Goal: Transaction & Acquisition: Purchase product/service

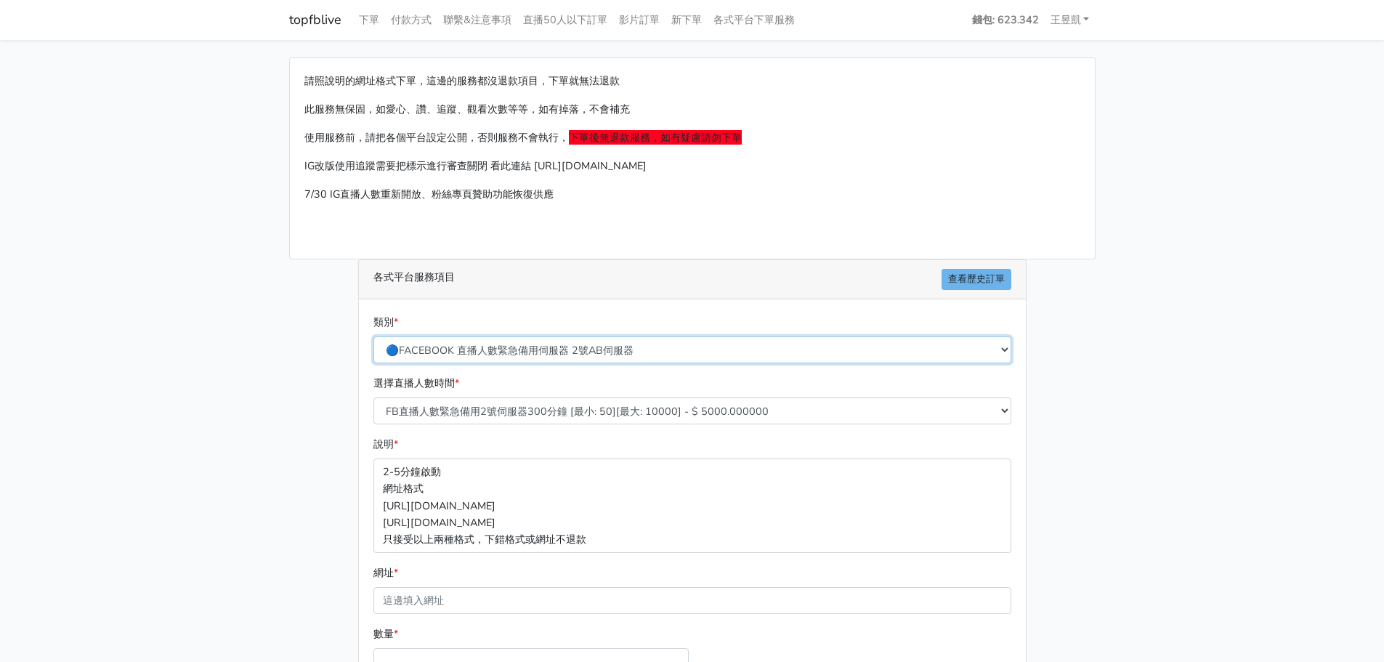
click at [705, 350] on select "🔵FACEBOOK 直播人數緊急備用伺服器 2號AB伺服器 🔵FACEBOOK 網軍專用貼文留言 安全保密 🔵FACEBOOK 直播人數緊急備用伺服器 J1 …" at bounding box center [692, 349] width 638 height 27
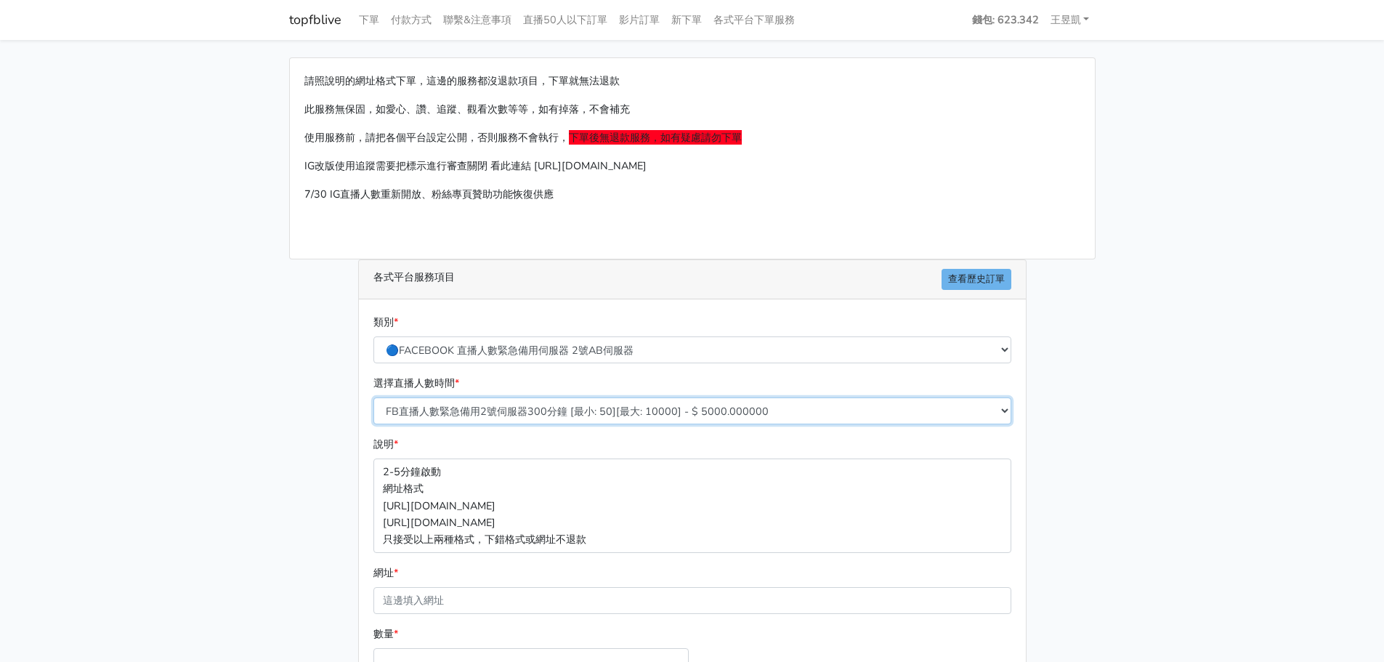
click at [569, 415] on select "FB直播人數緊急備用2號伺服器300分鐘 [最小: 50][最大: 10000] - $ 5000.000000 FB直播人數緊急備用2號伺服器60分鐘 [最…" at bounding box center [692, 410] width 638 height 27
select select "577"
click at [373, 397] on select "FB直播人數緊急備用2號伺服器300分鐘 [最小: 50][最大: 10000] - $ 5000.000000 FB直播人數緊急備用2號伺服器60分鐘 [最…" at bounding box center [692, 410] width 638 height 27
click at [233, 498] on main "請照說明的網址格式下單，這邊的服務都沒退款項目，下單就無法退款 此服務無保固，如愛心、讚、追蹤、觀看次數等等，如有掉落，不會補充 使用服務前，請把各個平台設定…" at bounding box center [692, 431] width 1384 height 783
click at [191, 404] on main "請照說明的網址格式下單，這邊的服務都沒退款項目，下單就無法退款 此服務無保固，如愛心、讚、追蹤、觀看次數等等，如有掉落，不會補充 使用服務前，請把各個平台設定…" at bounding box center [692, 431] width 1384 height 783
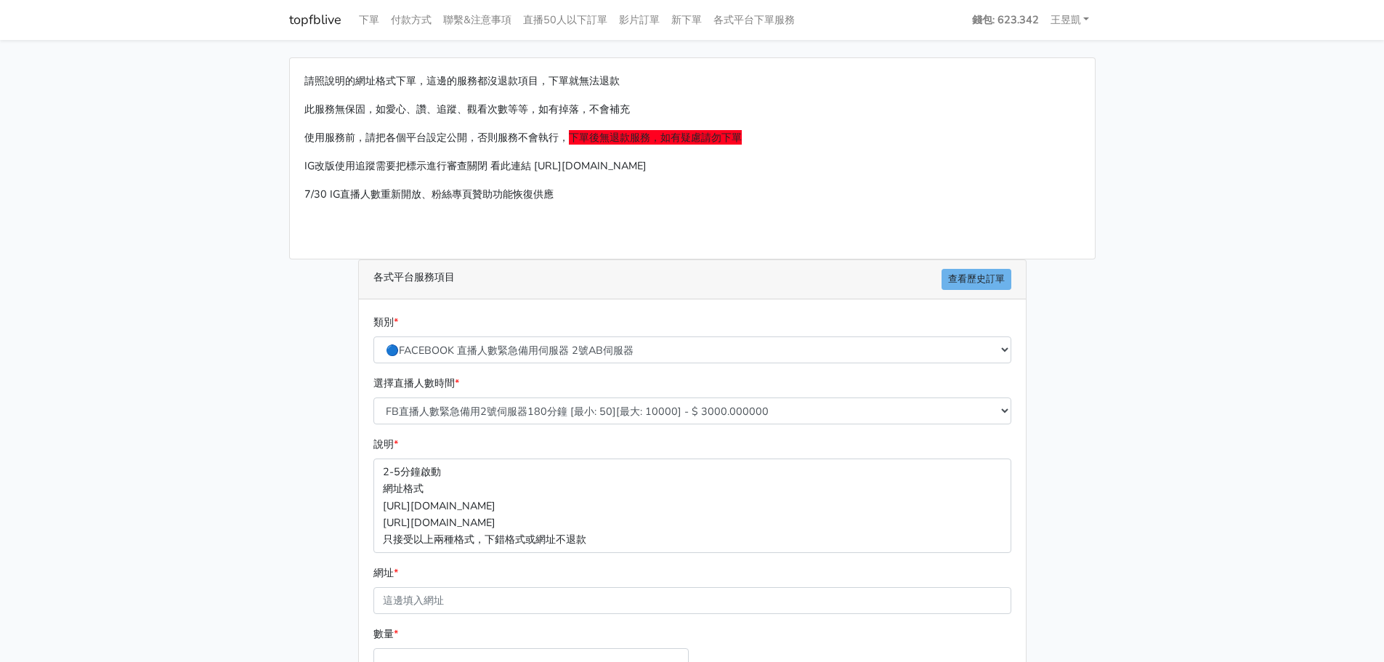
click at [1261, 352] on main "請照說明的網址格式下單，這邊的服務都沒退款項目，下單就無法退款 此服務無保固，如愛心、讚、追蹤、觀看次數等等，如有掉落，不會補充 使用服務前，請把各個平台設定…" at bounding box center [692, 431] width 1384 height 783
click at [116, 475] on main "請照說明的網址格式下單，這邊的服務都沒退款項目，下單就無法退款 此服務無保固，如愛心、讚、追蹤、觀看次數等等，如有掉落，不會補充 使用服務前，請把各個平台設定…" at bounding box center [692, 431] width 1384 height 783
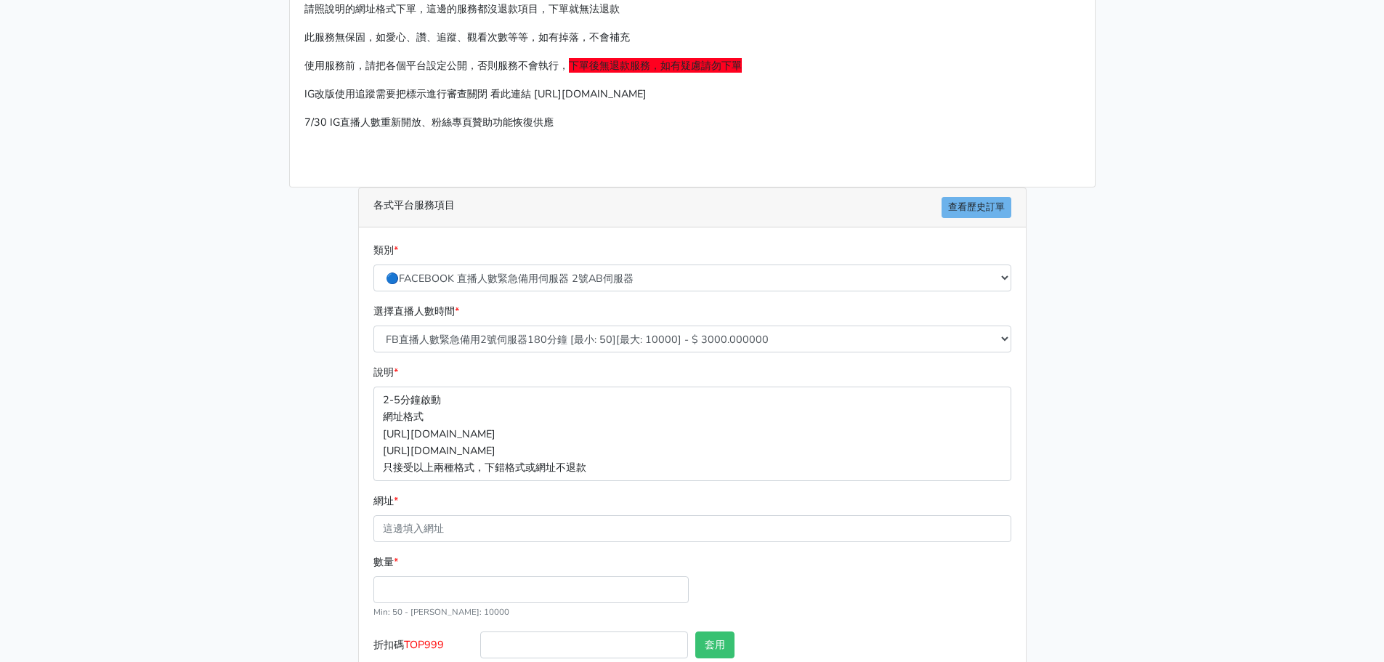
scroll to position [161, 0]
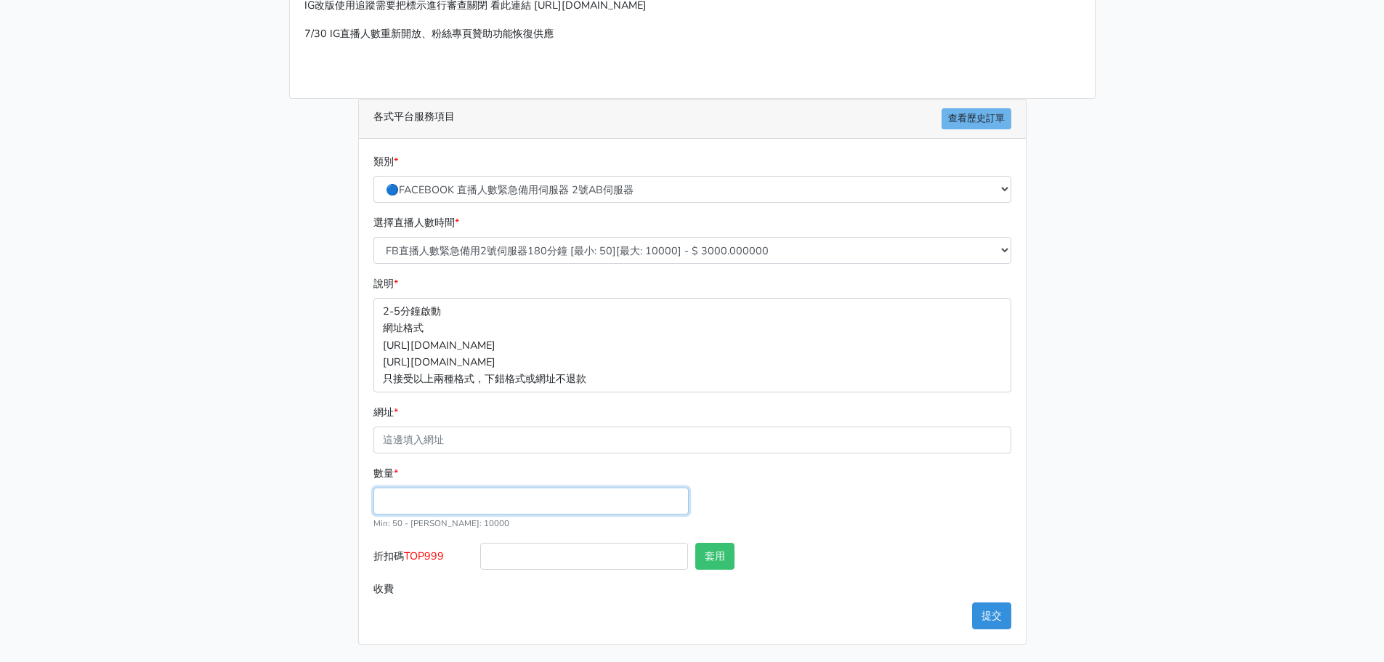
click at [477, 504] on input "數量 *" at bounding box center [530, 501] width 315 height 27
type input "100"
type input "300.000"
drag, startPoint x: 408, startPoint y: 559, endPoint x: 445, endPoint y: 559, distance: 37.8
click at [444, 559] on span "TOP999" at bounding box center [424, 556] width 40 height 15
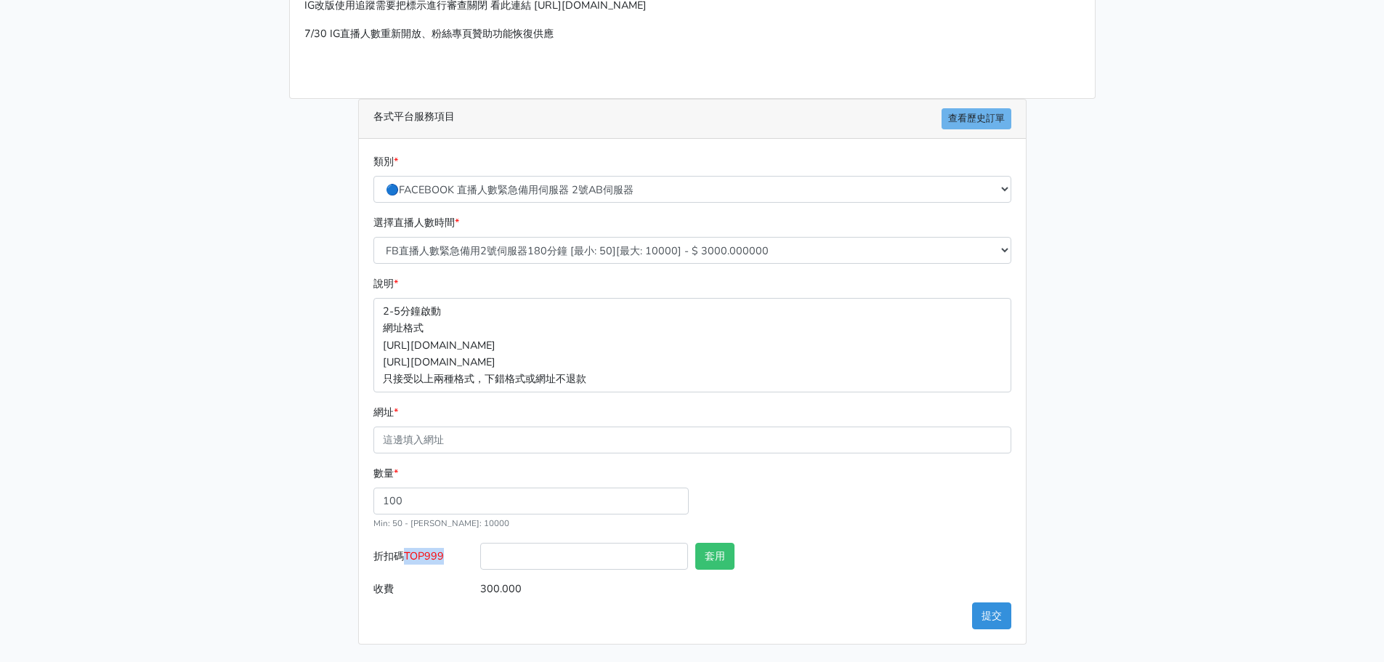
copy span "TOP999"
click at [545, 567] on input "折扣碼 TOP999" at bounding box center [584, 556] width 208 height 27
paste input "TOP999"
type input "TOP999"
click at [712, 555] on button "套用" at bounding box center [714, 556] width 39 height 27
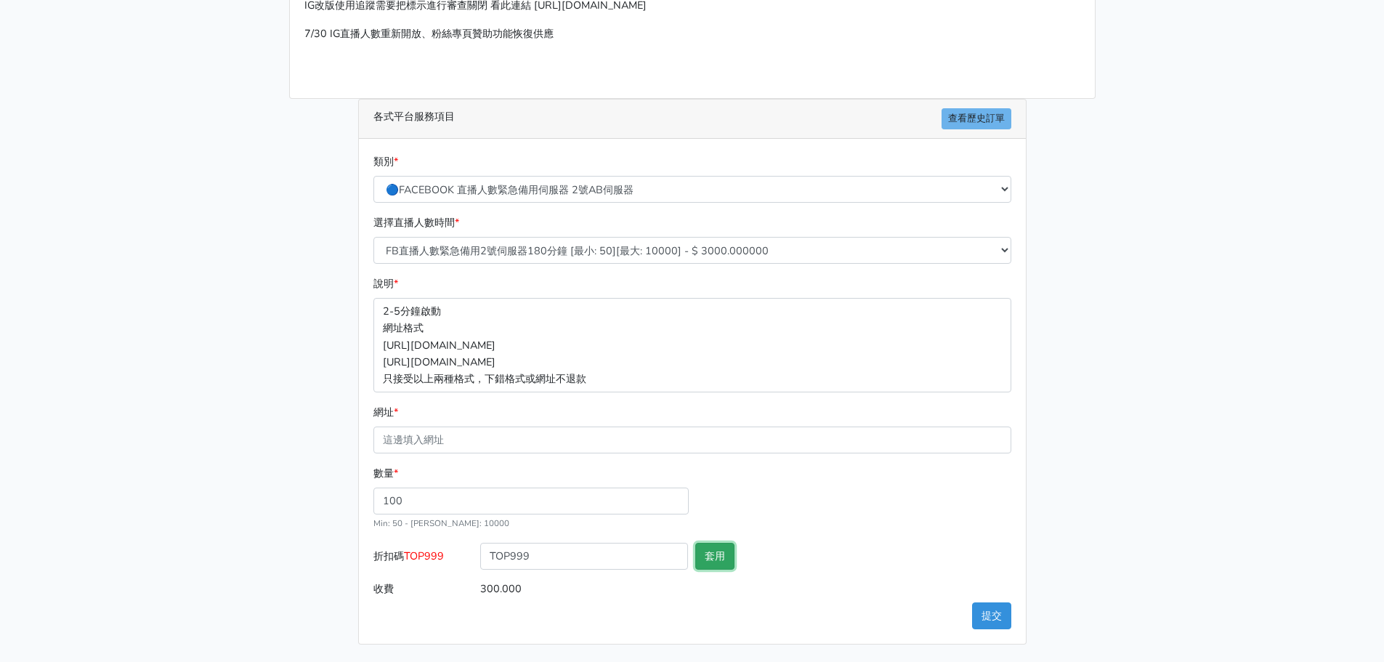
type input "套用失敗"
click at [862, 492] on div "數量 * 100 Min: 50 - [PERSON_NAME]: 10000" at bounding box center [692, 504] width 645 height 78
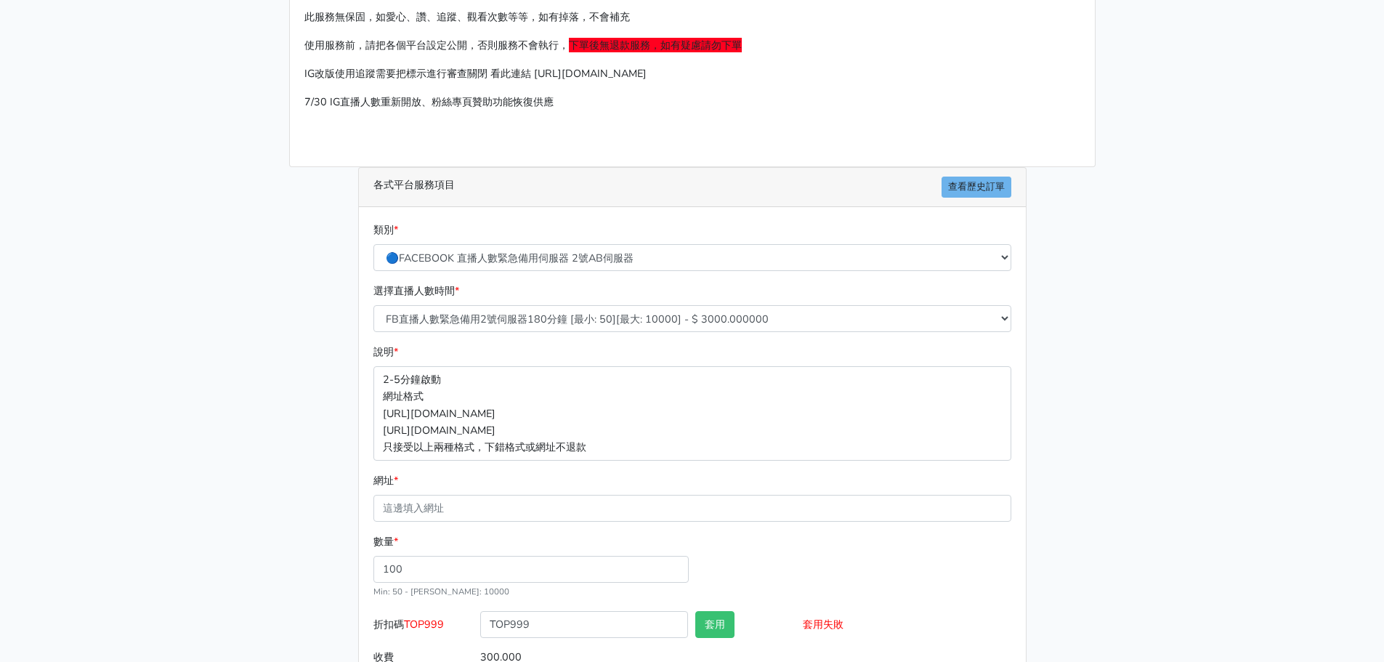
scroll to position [0, 0]
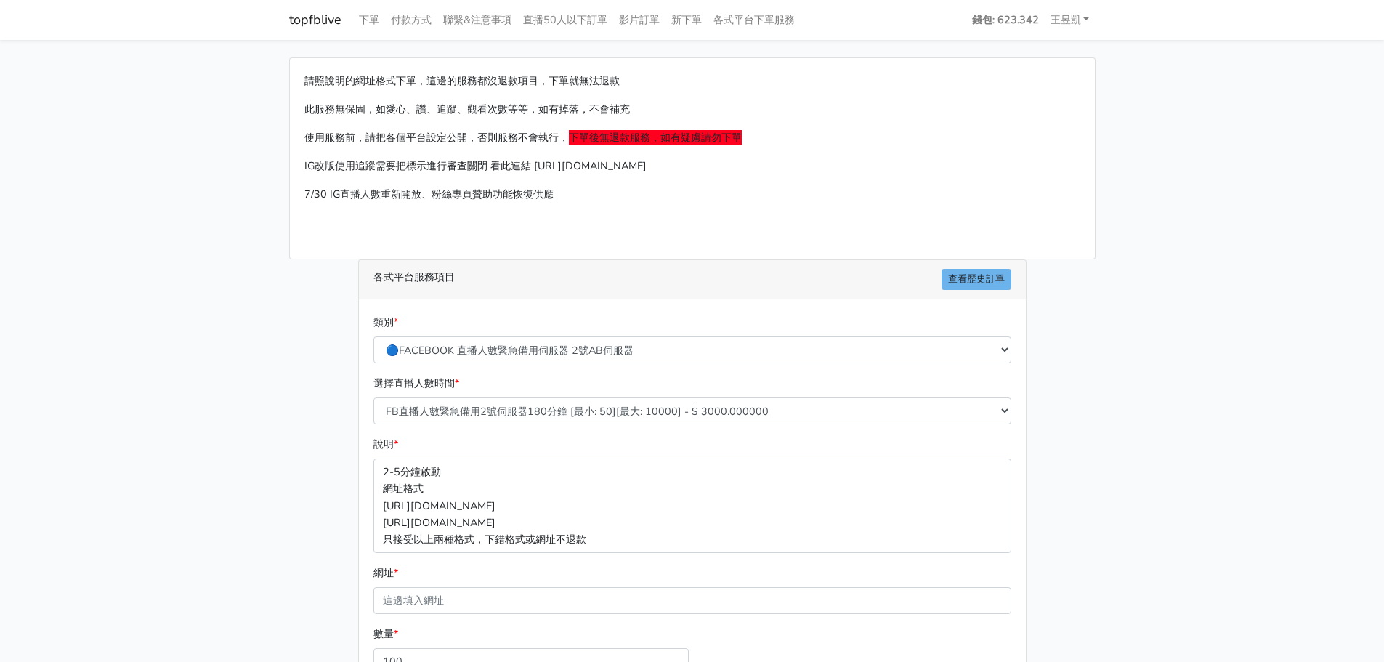
click at [185, 368] on main "請照說明的網址格式下單，這邊的服務都沒退款項目，下單就無法退款 此服務無保固，如愛心、讚、追蹤、觀看次數等等，如有掉落，不會補充 使用服務前，請把各個平台設定…" at bounding box center [692, 431] width 1384 height 783
drag, startPoint x: 45, startPoint y: 498, endPoint x: 70, endPoint y: 496, distance: 25.5
click at [45, 498] on main "請照說明的網址格式下單，這邊的服務都沒退款項目，下單就無法退款 此服務無保固，如愛心、讚、追蹤、觀看次數等等，如有掉落，不會補充 使用服務前，請把各個平台設定…" at bounding box center [692, 431] width 1384 height 783
click at [234, 395] on main "請照說明的網址格式下單，這邊的服務都沒退款項目，下單就無法退款 此服務無保固，如愛心、讚、追蹤、觀看次數等等，如有掉落，不會補充 使用服務前，請把各個平台設定…" at bounding box center [692, 431] width 1384 height 783
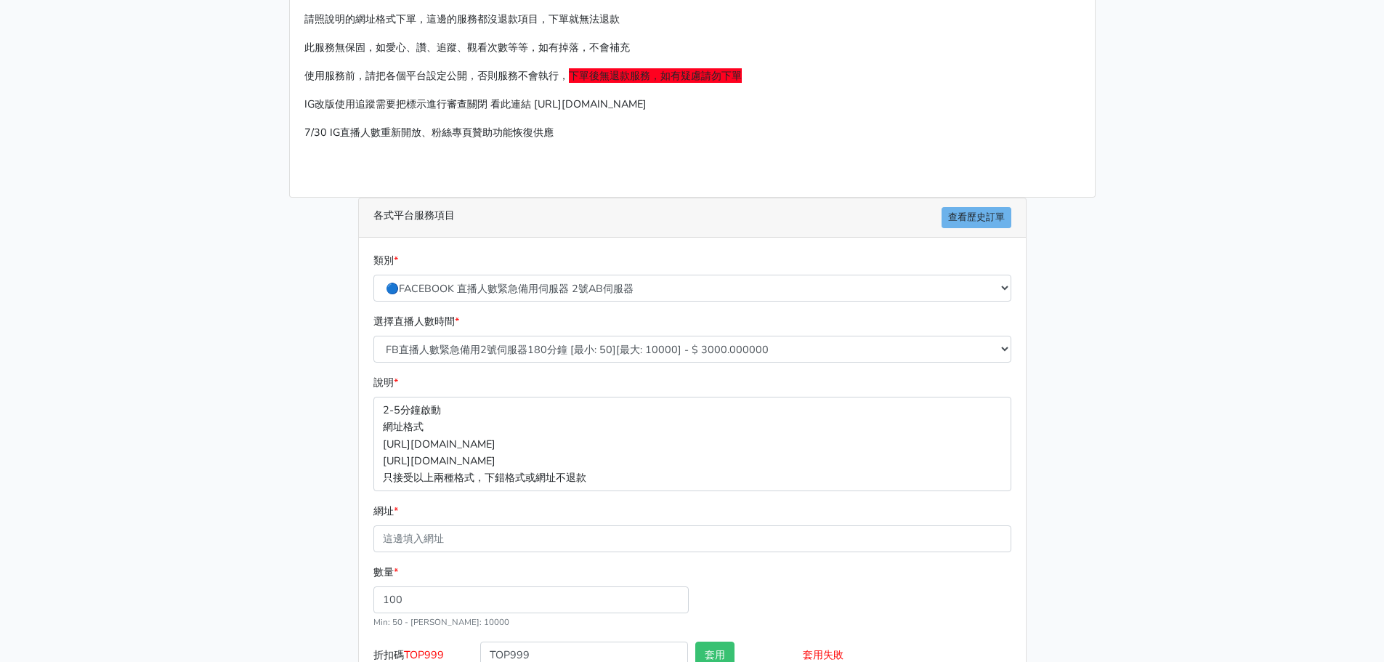
scroll to position [161, 0]
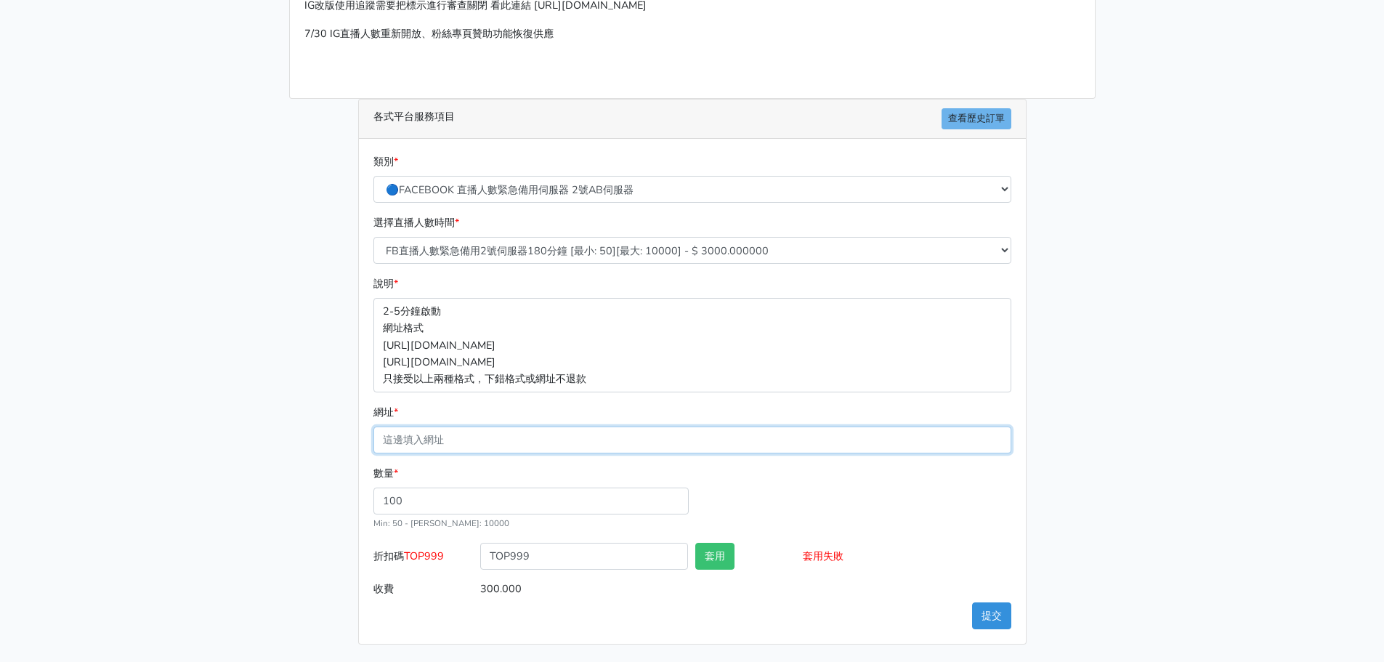
click at [516, 439] on input "網址 *" at bounding box center [692, 439] width 638 height 27
paste input "[URL][DOMAIN_NAME]"
type input "[URL][DOMAIN_NAME]"
click at [245, 485] on main "請照說明的網址格式下單，這邊的服務都沒退款項目，下單就無法退款 此服務無保固，如愛心、讚、追蹤、觀看次數等等，如有掉落，不會補充 使用服務前，請把各個平台設定…" at bounding box center [692, 270] width 1384 height 783
click at [1012, 535] on div "數量 * 100 Min: 50 - [PERSON_NAME]: 10000" at bounding box center [692, 504] width 645 height 78
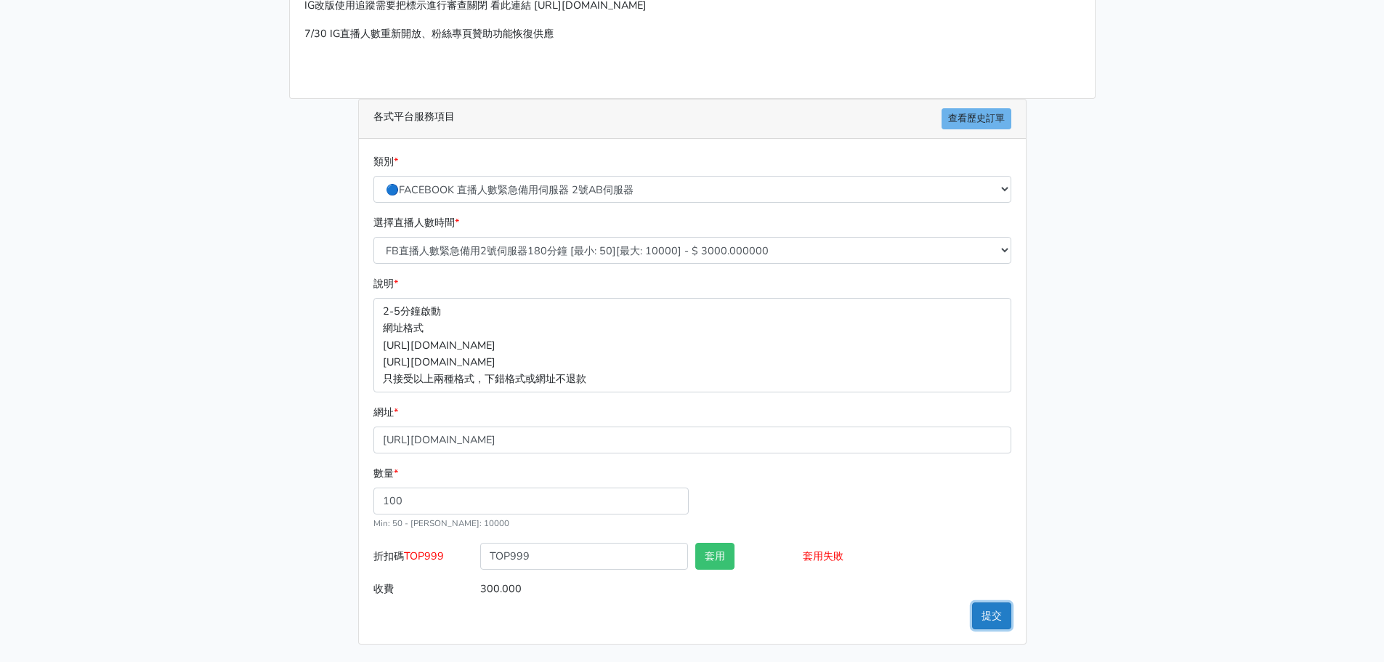
click at [980, 618] on button "提交" at bounding box center [991, 615] width 39 height 27
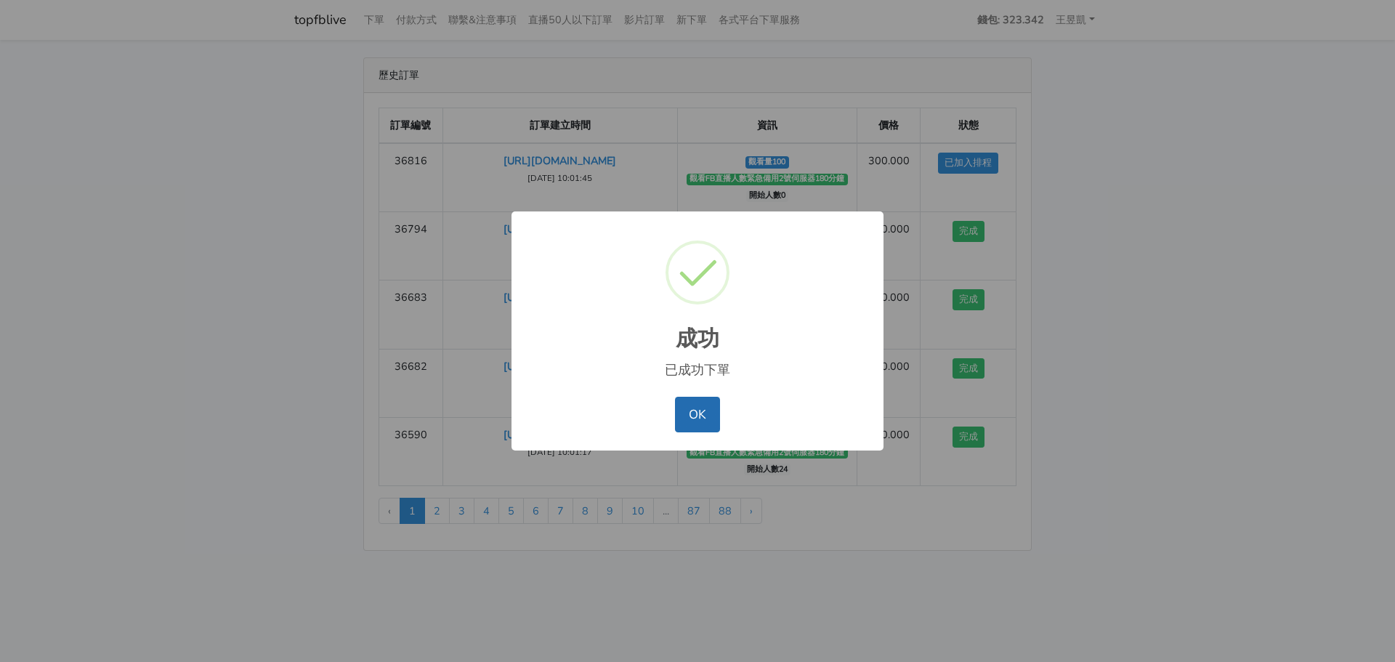
click at [692, 416] on button "OK" at bounding box center [697, 414] width 44 height 35
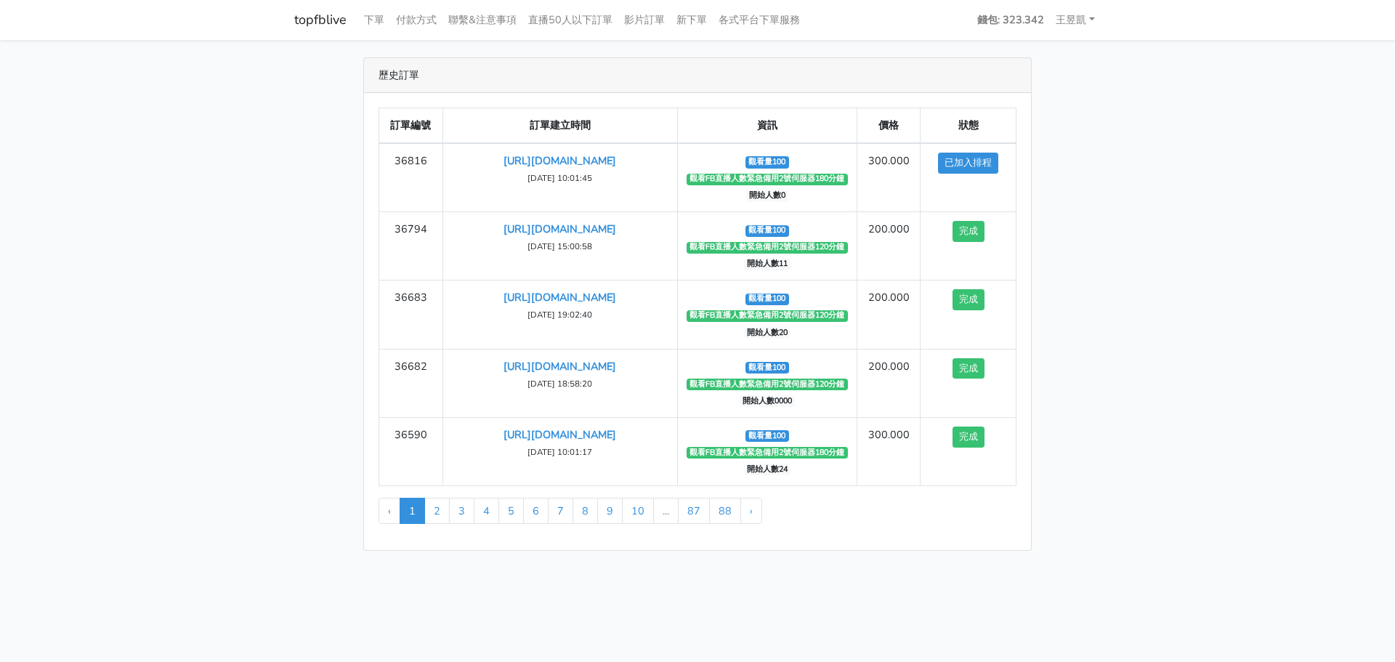
click at [1200, 359] on main "歷史訂單 訂單編號 訂單建立時間 資訊 價格 狀態 36816 https://www.facebook.com/TaipeiHopePlazaFarmers…" at bounding box center [697, 304] width 1395 height 528
drag, startPoint x: 225, startPoint y: 368, endPoint x: 222, endPoint y: 360, distance: 7.6
click at [225, 367] on main "歷史訂單 訂單編號 訂單建立時間 資訊 價格 狀態 36816 https://www.facebook.com/TaipeiHopePlazaFarmers…" at bounding box center [697, 304] width 1395 height 528
click at [134, 246] on main "歷史訂單 訂單編號 訂單建立時間 資訊 價格 狀態 36816 https://www.facebook.com/TaipeiHopePlazaFarmers…" at bounding box center [697, 304] width 1395 height 528
